Goal: Navigation & Orientation: Find specific page/section

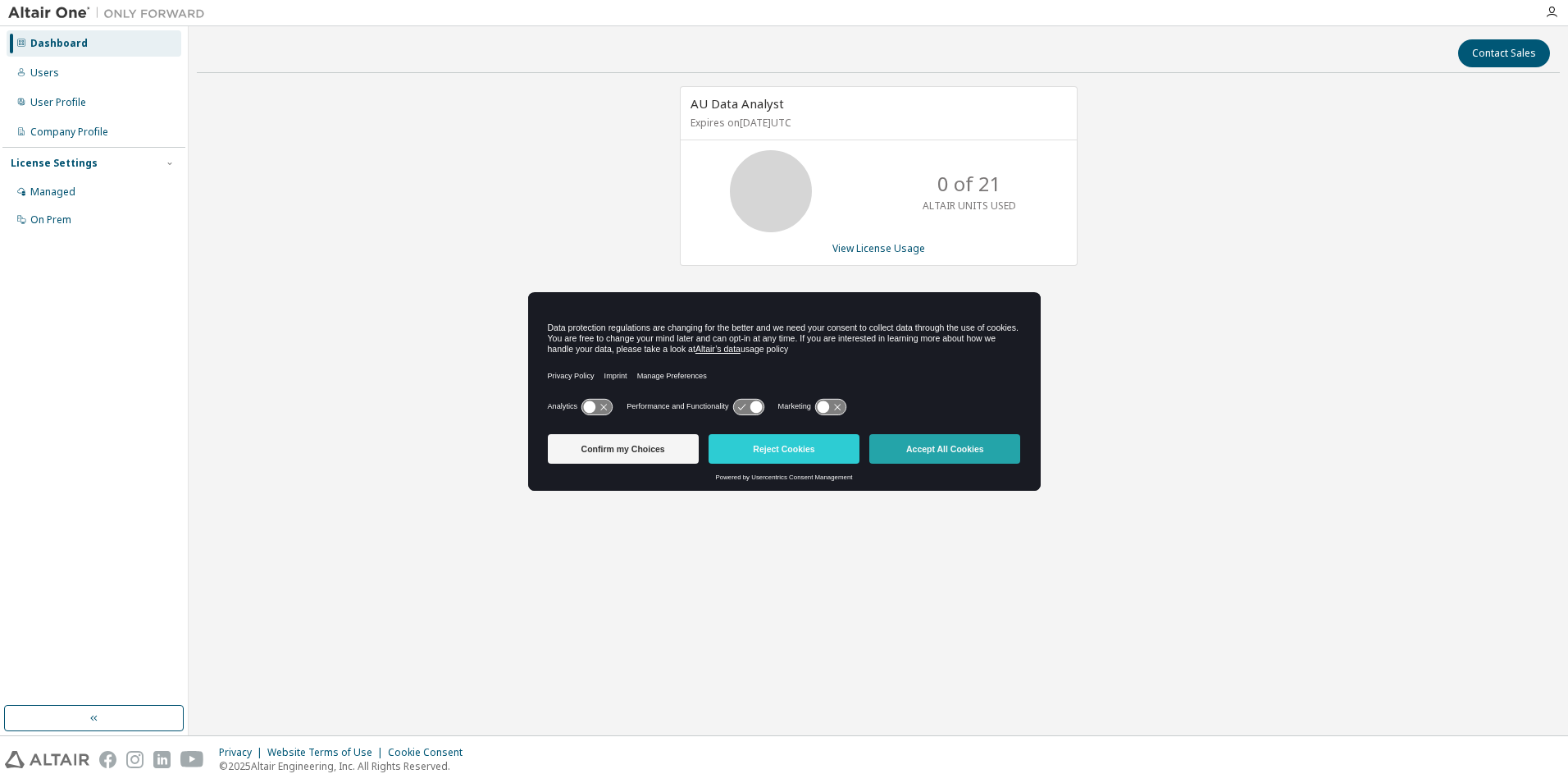
click at [924, 451] on button "Accept All Cookies" at bounding box center [945, 448] width 151 height 30
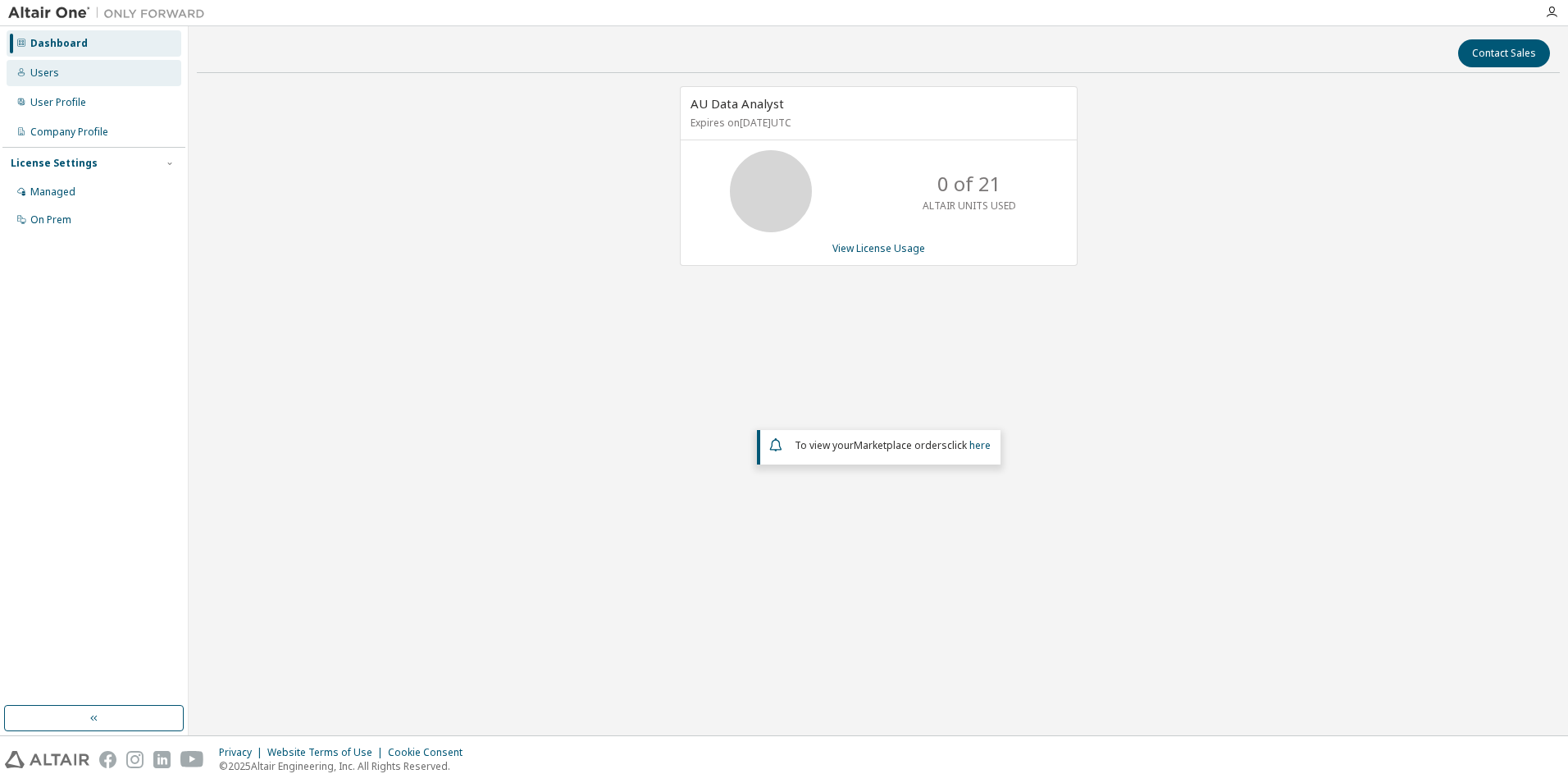
click at [74, 79] on div "Users" at bounding box center [94, 73] width 175 height 26
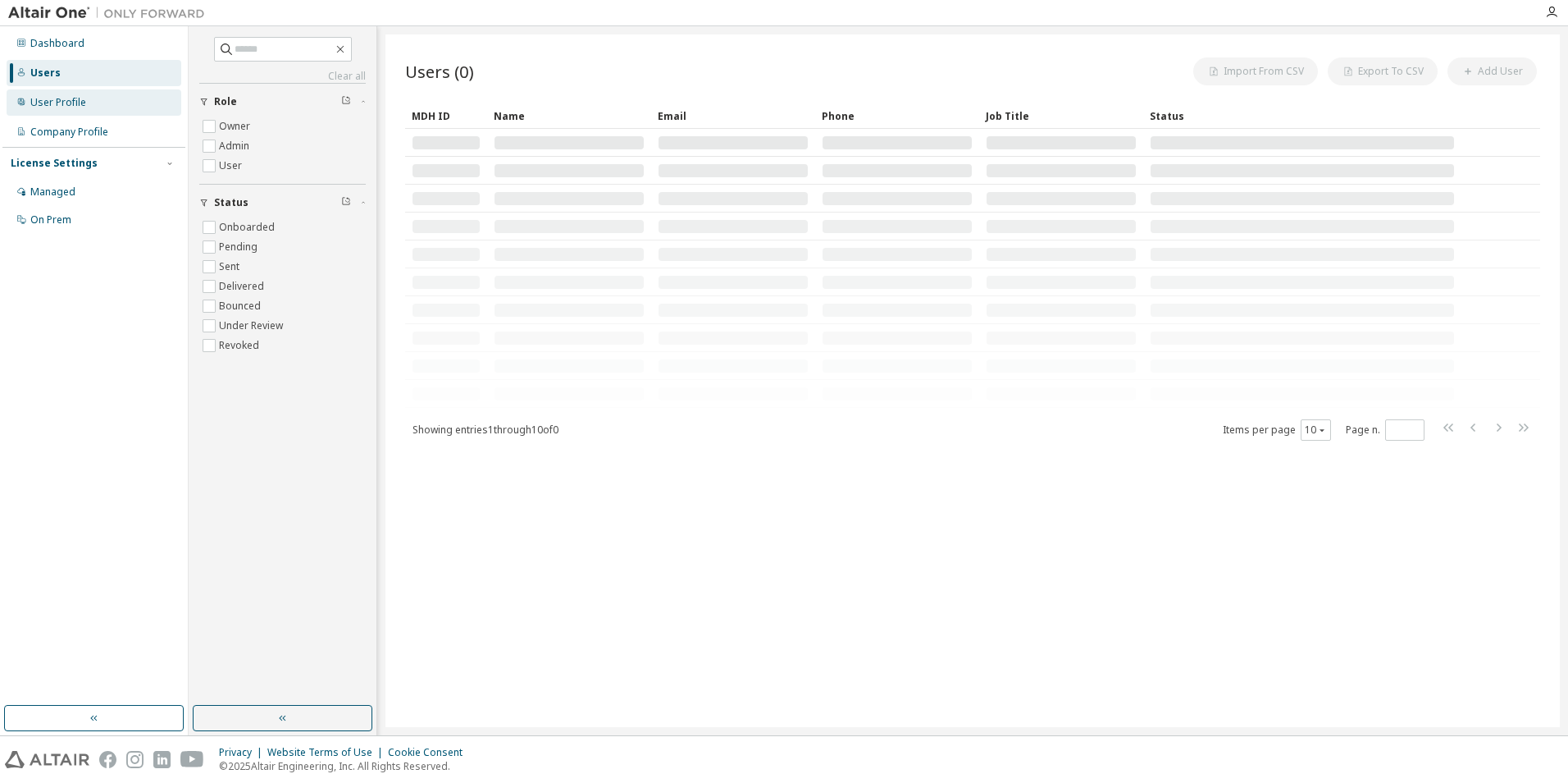
click at [64, 96] on div "User Profile" at bounding box center [58, 103] width 56 height 14
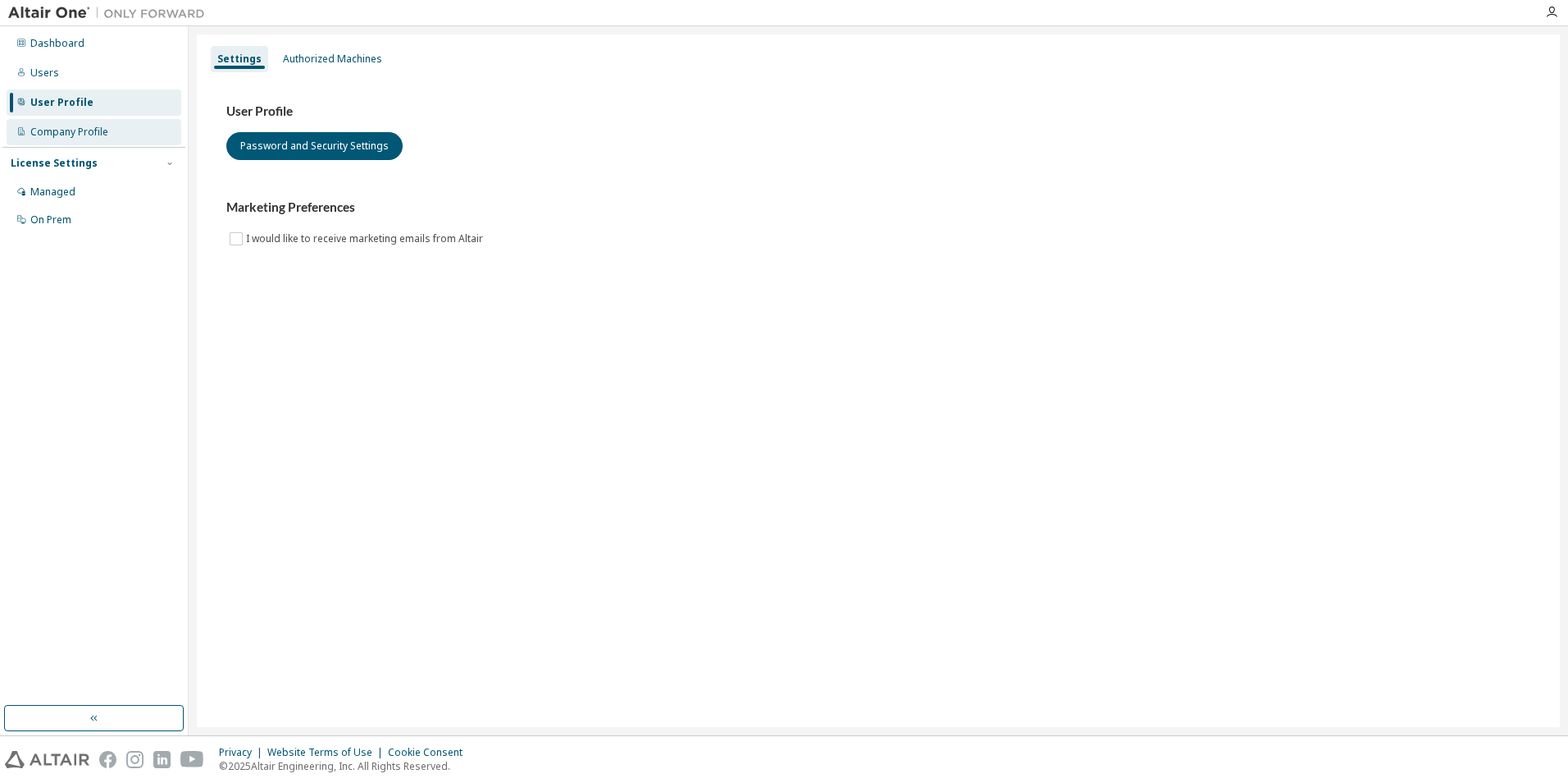
click at [55, 130] on div "Company Profile" at bounding box center [69, 132] width 78 height 14
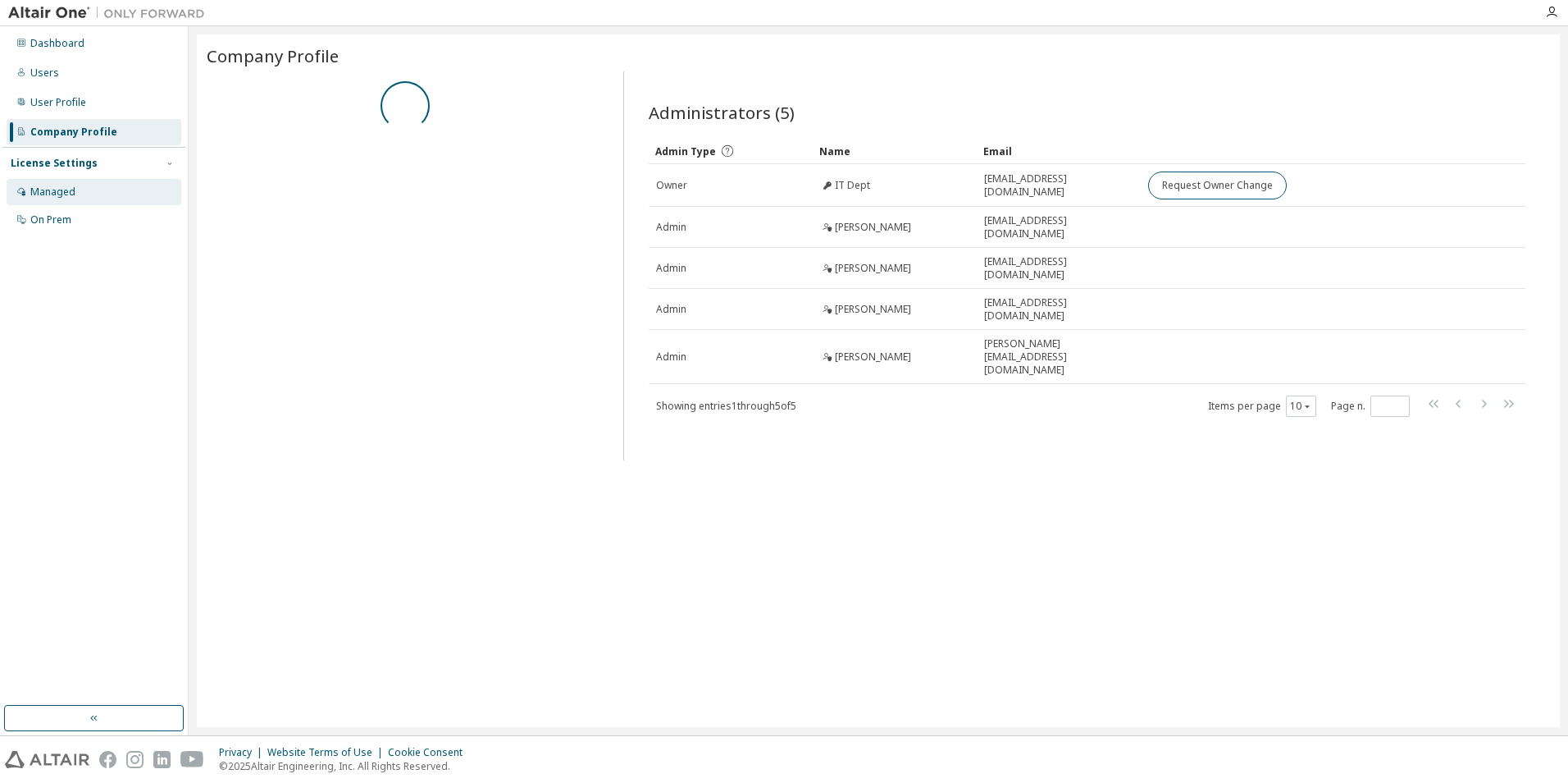
click at [60, 193] on div "Managed" at bounding box center [52, 192] width 45 height 14
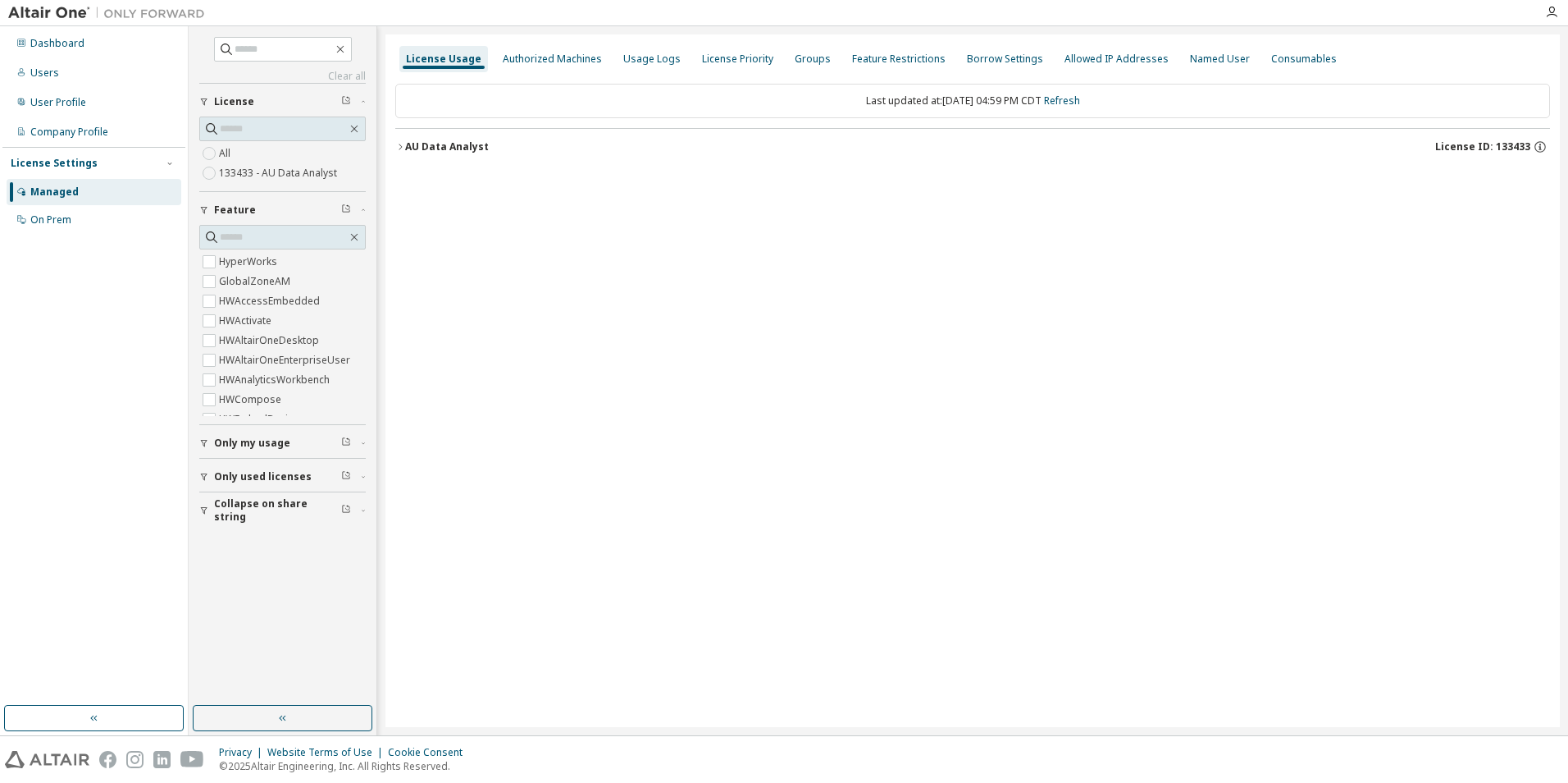
click at [401, 144] on icon "button" at bounding box center [401, 147] width 10 height 10
